Goal: Information Seeking & Learning: Learn about a topic

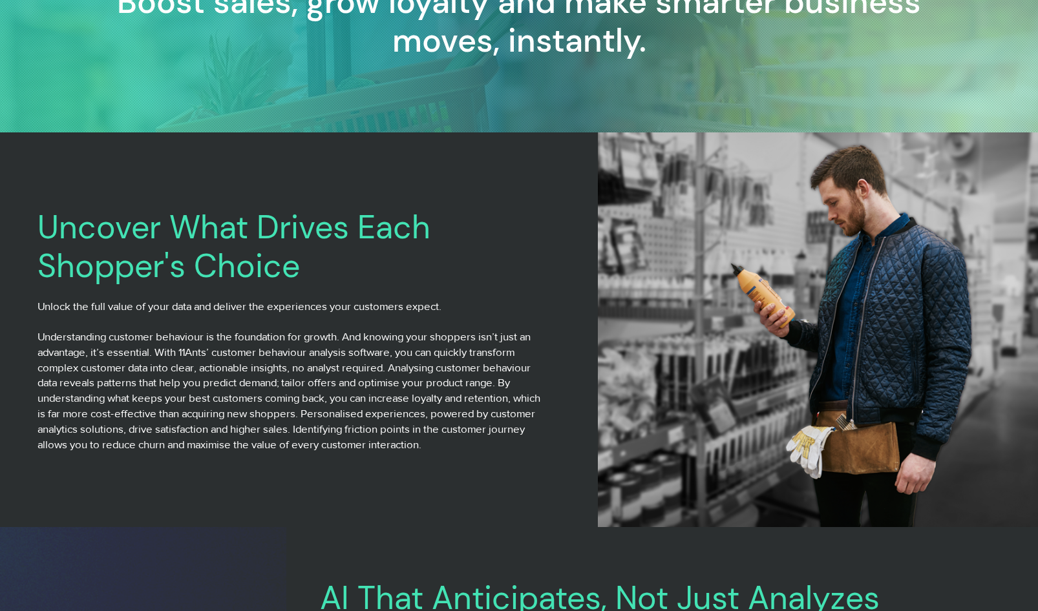
scroll to position [399, 0]
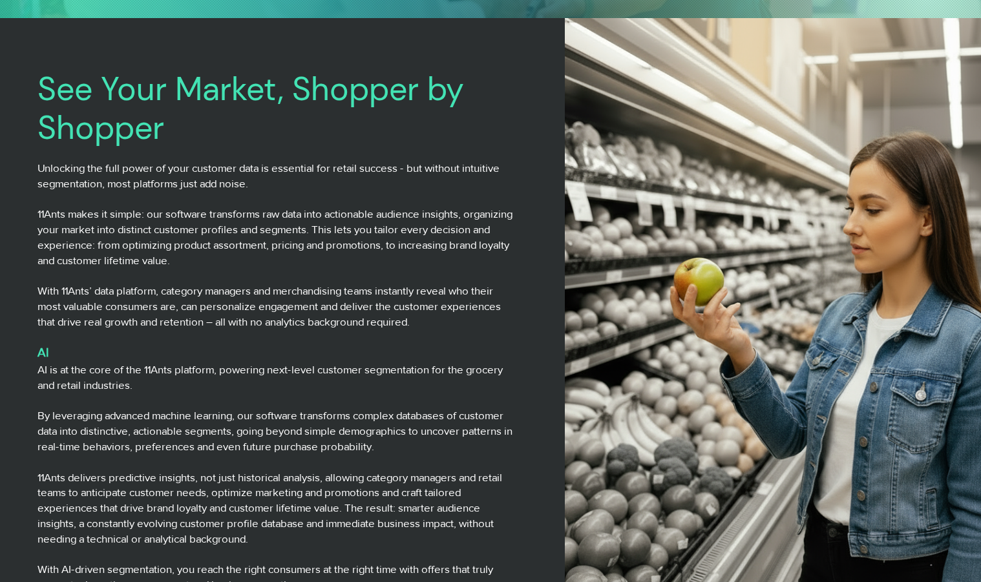
scroll to position [485, 0]
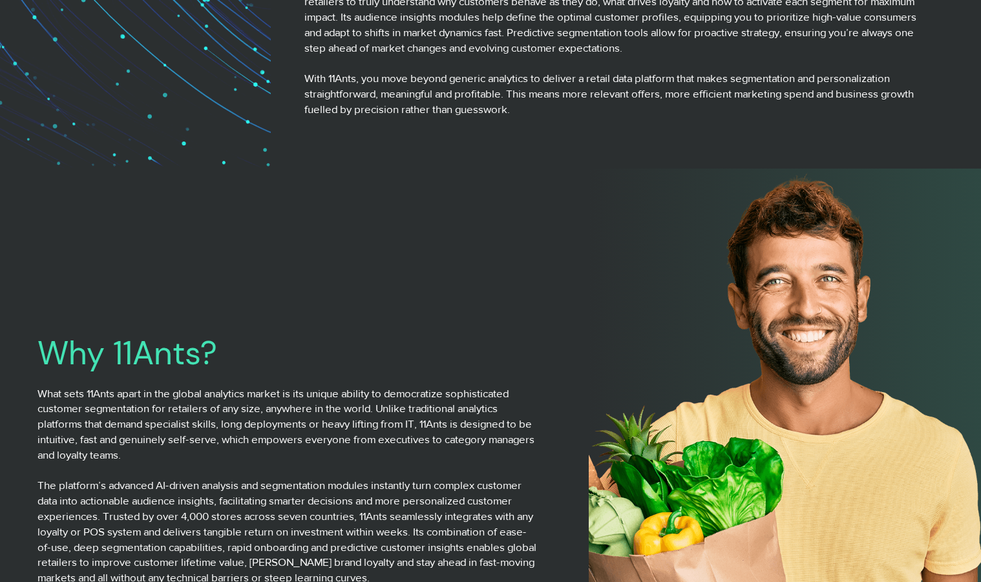
scroll to position [1273, 0]
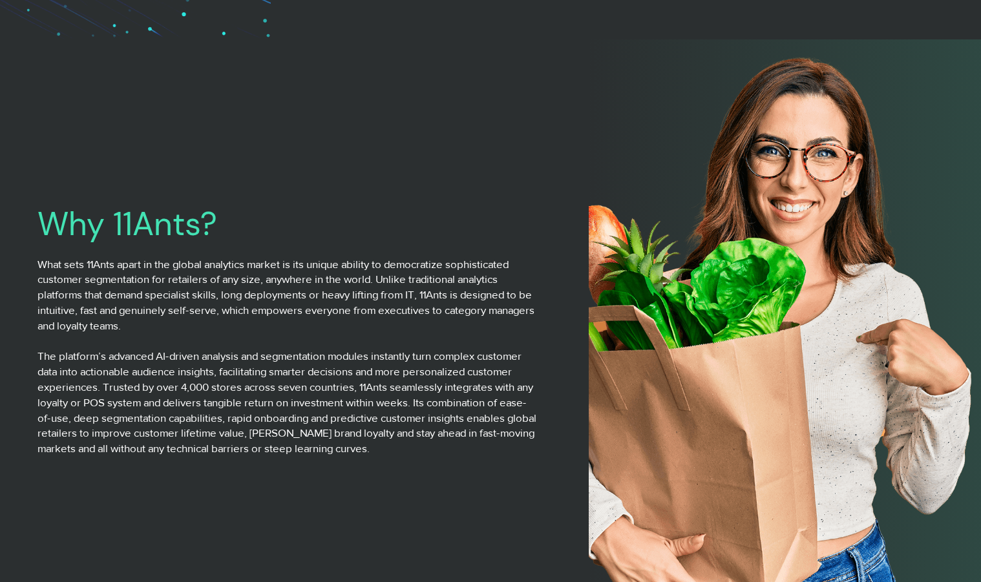
scroll to position [1692, 0]
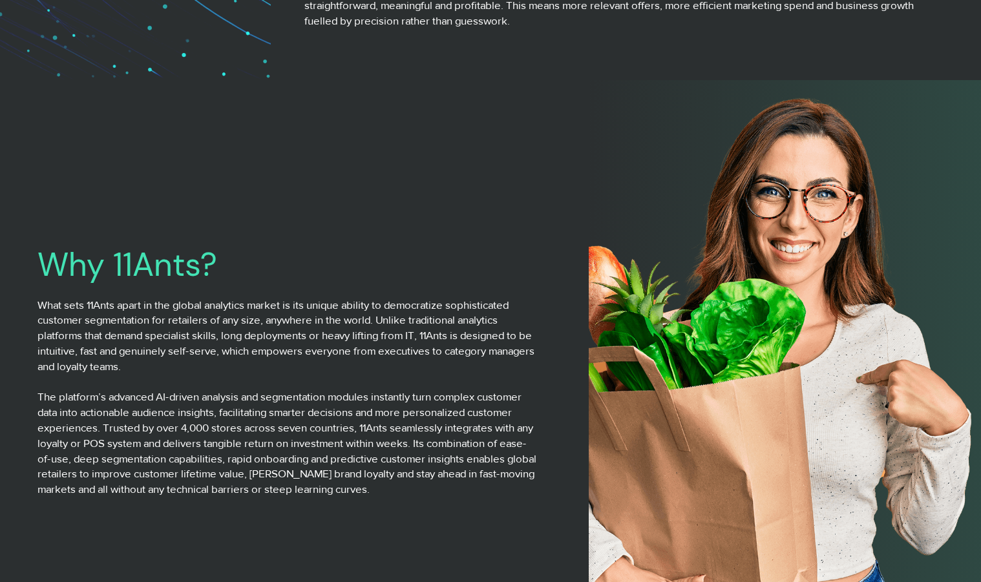
scroll to position [1643, 0]
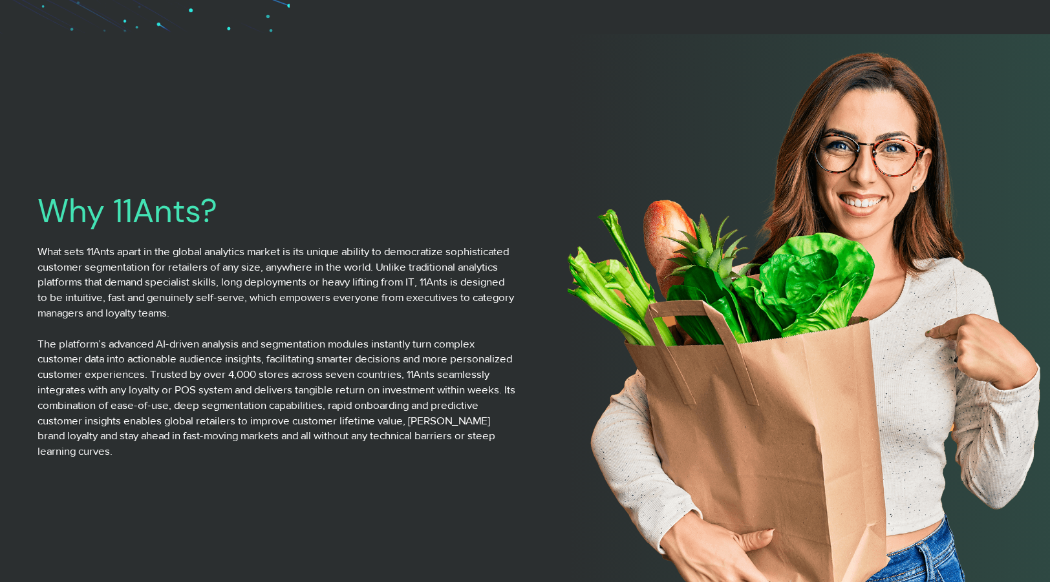
scroll to position [1687, 0]
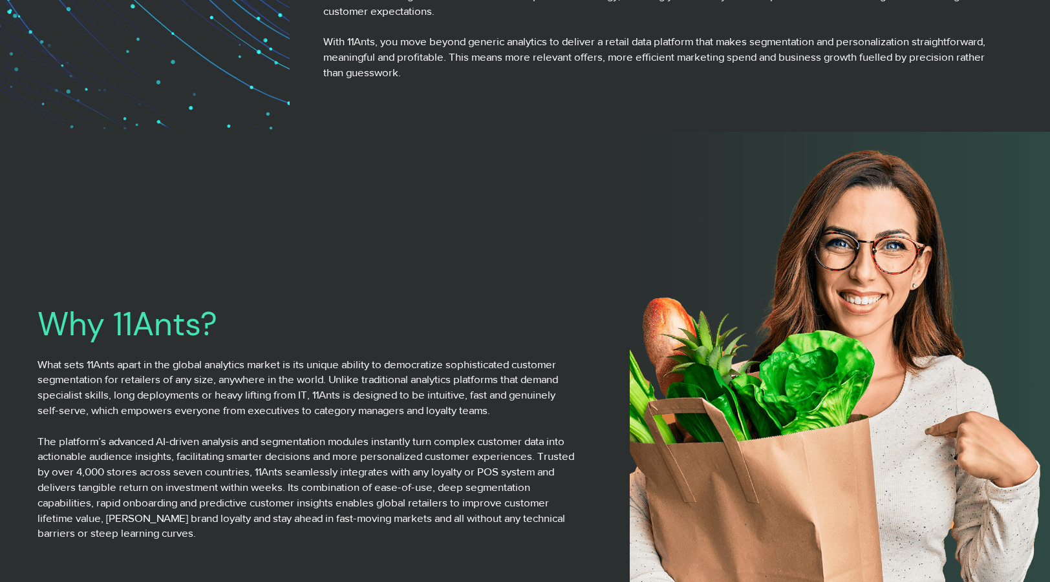
scroll to position [1591, 0]
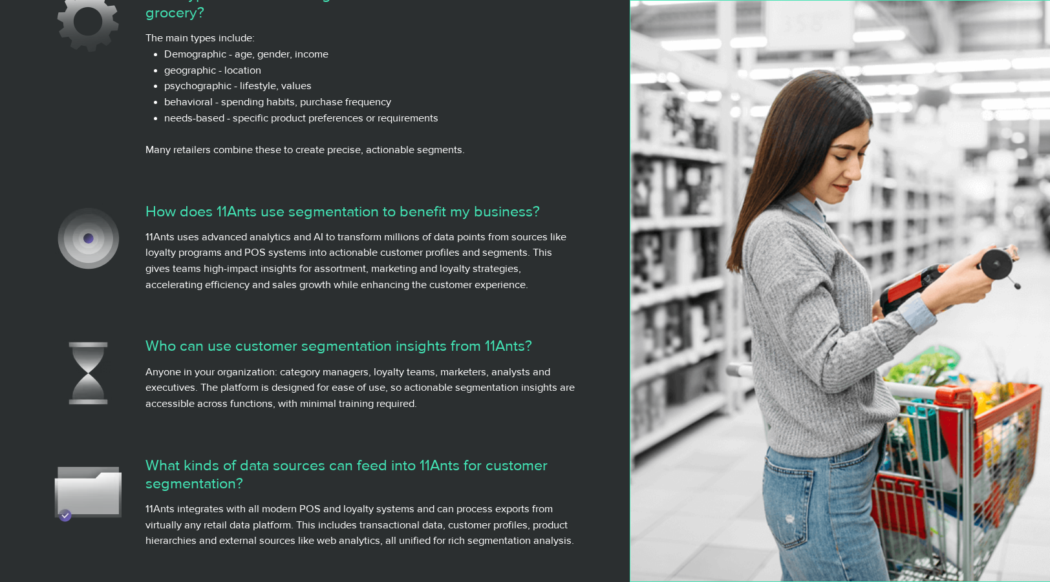
scroll to position [5103, 0]
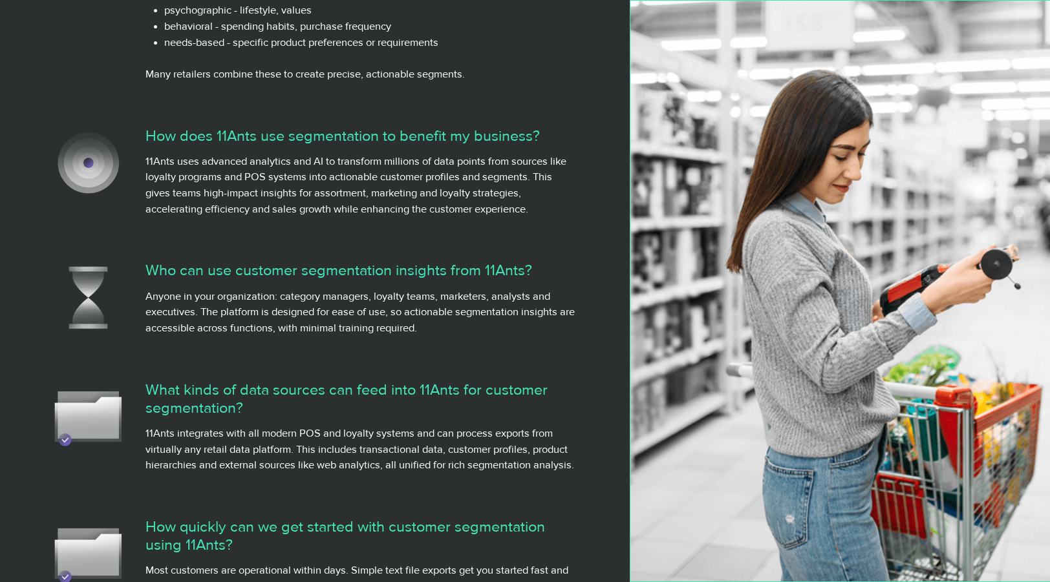
drag, startPoint x: 81, startPoint y: 390, endPoint x: 194, endPoint y: 0, distance: 406.4
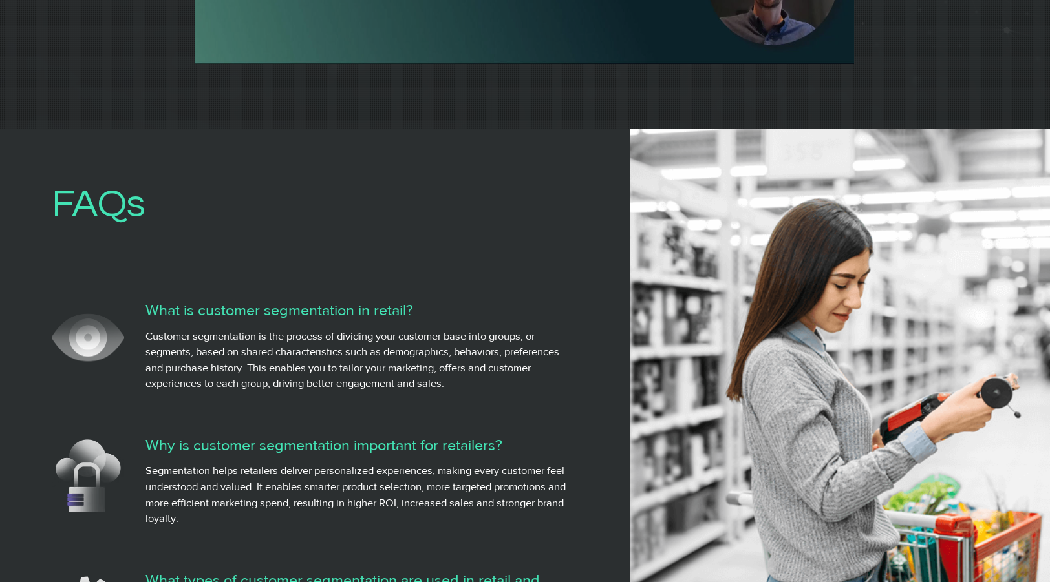
scroll to position [4271, 0]
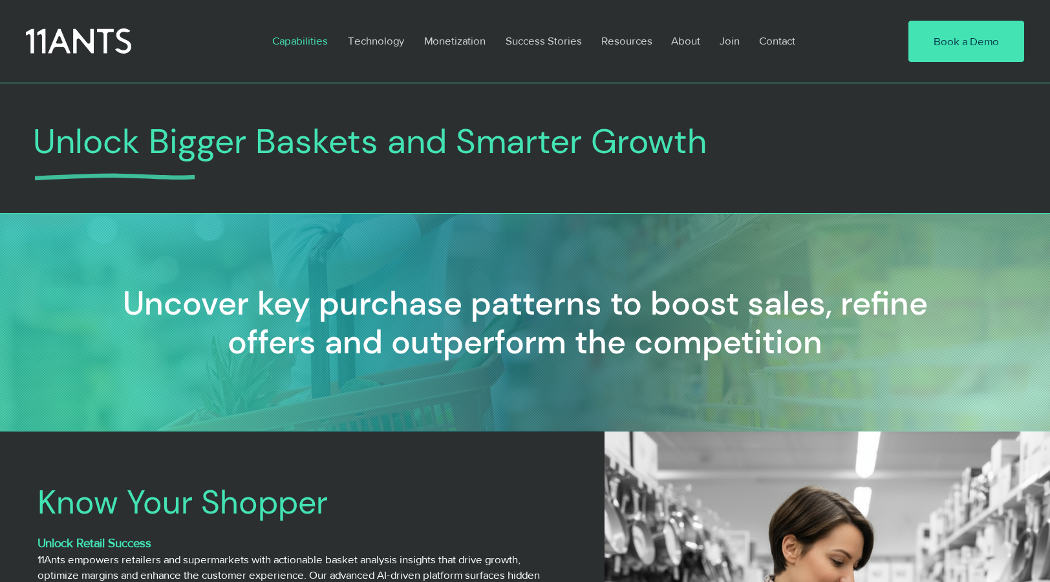
click at [320, 36] on p "Capabilities" at bounding box center [300, 41] width 69 height 30
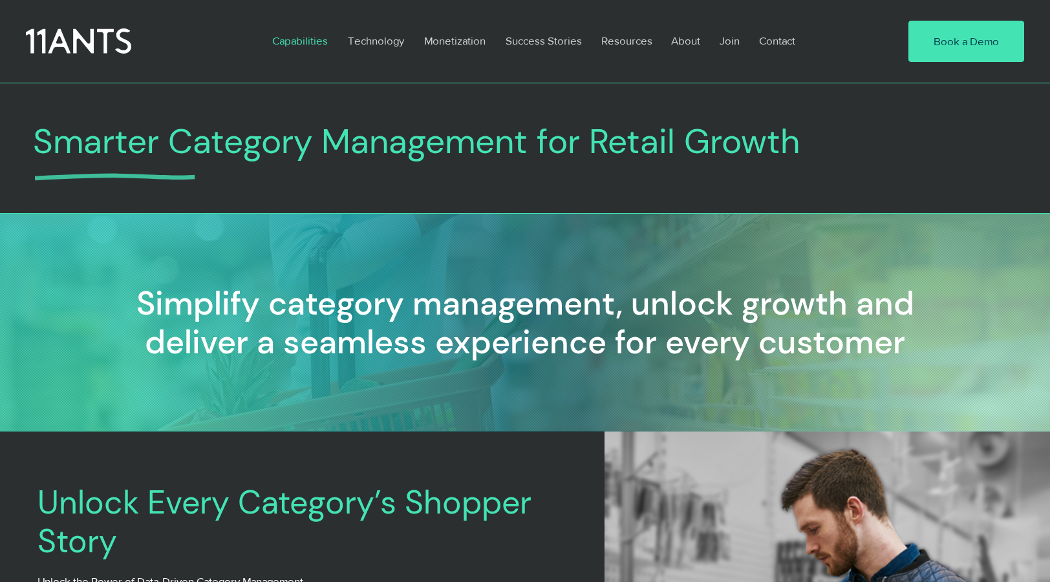
click at [295, 43] on p "Capabilities" at bounding box center [300, 41] width 69 height 30
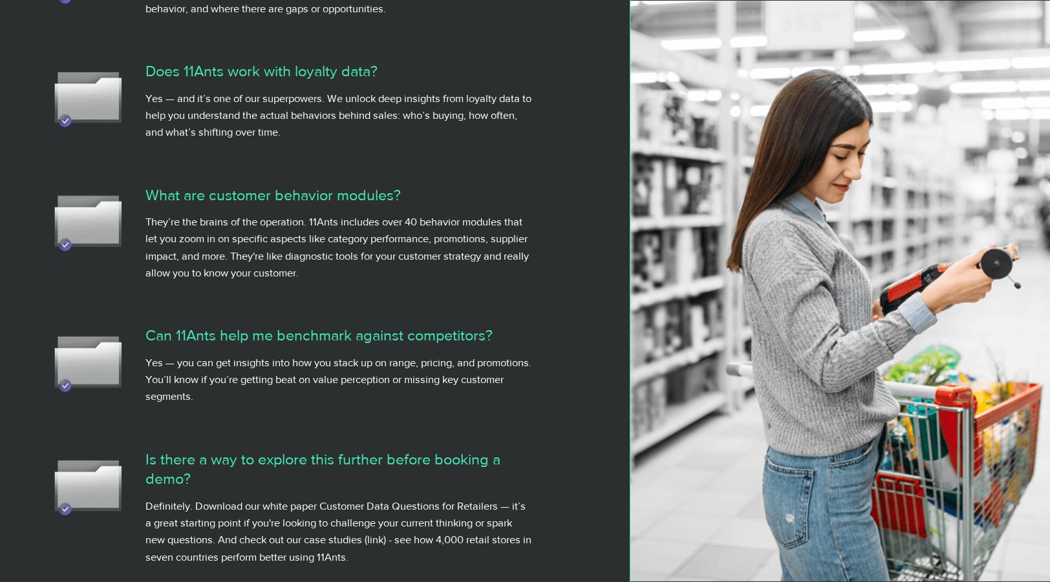
scroll to position [4757, 0]
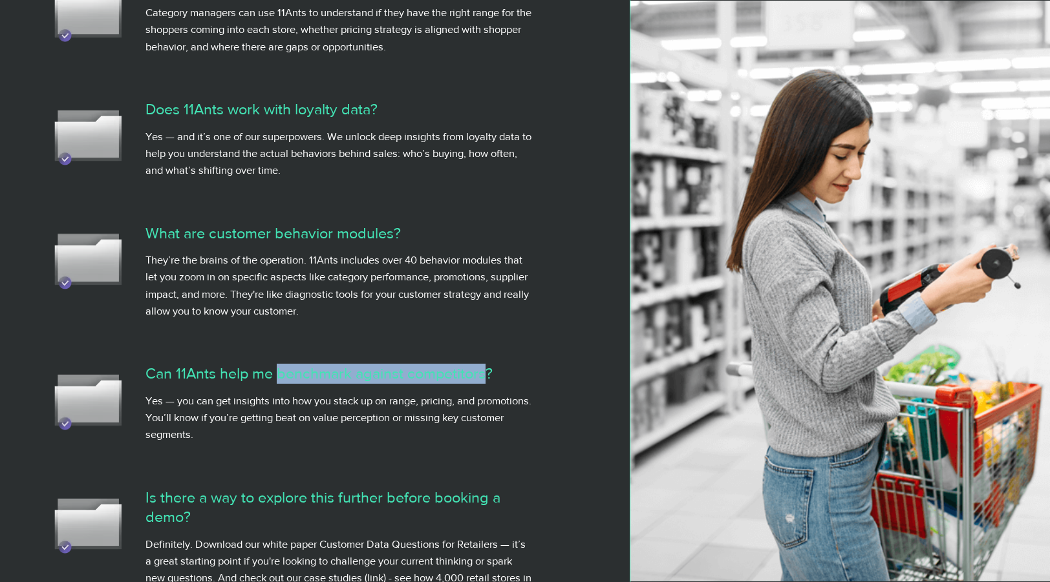
drag, startPoint x: 280, startPoint y: 390, endPoint x: 485, endPoint y: 390, distance: 205.5
click at [485, 382] on span "Can 11Ants help me benchmark against competitors?" at bounding box center [318, 373] width 347 height 17
copy span "benchmark against competitors"
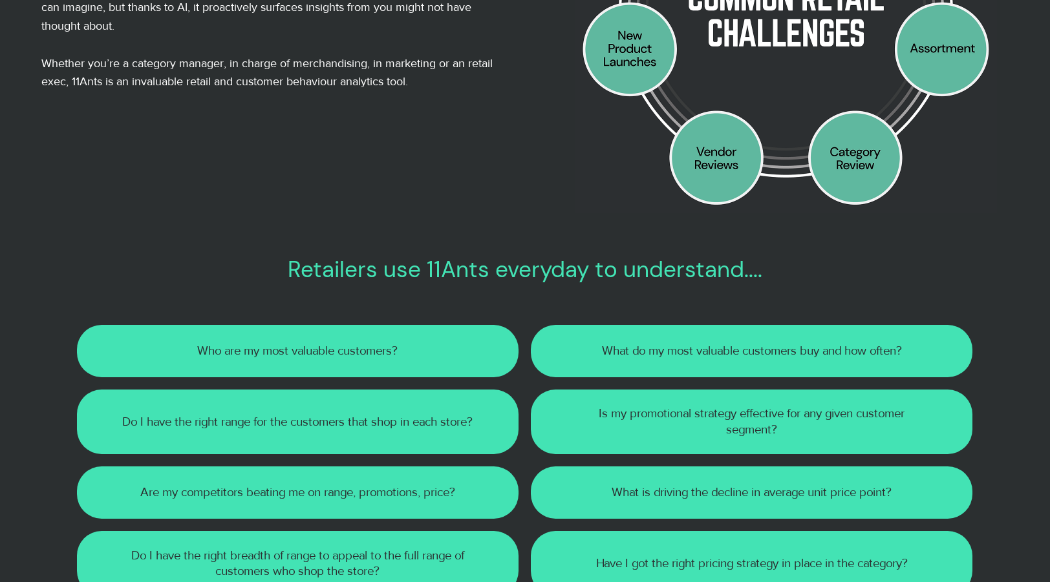
scroll to position [518, 0]
